Goal: Task Accomplishment & Management: Manage account settings

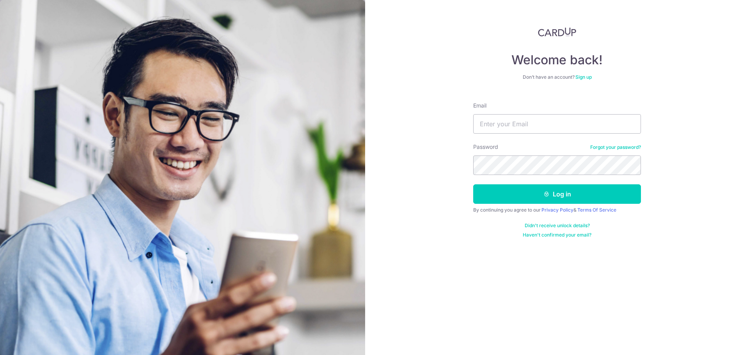
click at [497, 128] on input "Email" at bounding box center [557, 124] width 168 height 20
drag, startPoint x: 0, startPoint y: 0, endPoint x: 497, endPoint y: 128, distance: 513.6
click at [497, 128] on input "Email" at bounding box center [557, 124] width 168 height 20
click at [502, 122] on input "Email" at bounding box center [557, 124] width 168 height 20
type input "[PERSON_NAME][EMAIL_ADDRESS][DOMAIN_NAME]"
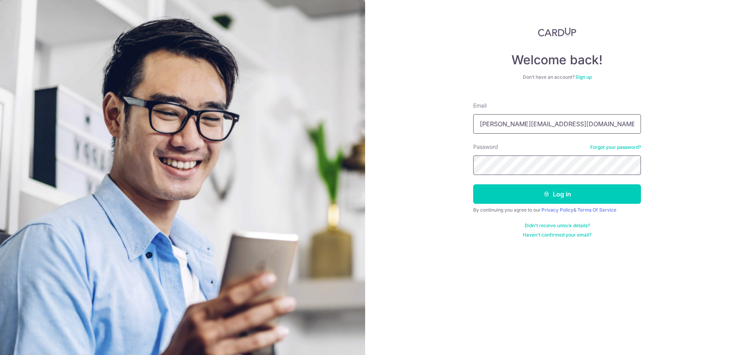
click at [473, 185] on button "Log in" at bounding box center [557, 195] width 168 height 20
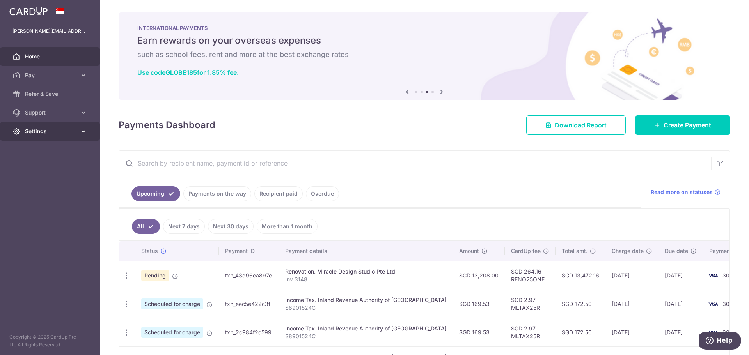
click at [35, 125] on link "Settings" at bounding box center [50, 131] width 100 height 19
click at [37, 166] on span "Logout" at bounding box center [51, 169] width 52 height 8
